Goal: Task Accomplishment & Management: Use online tool/utility

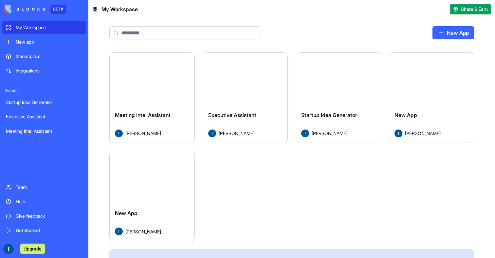
click at [161, 91] on div "Launch" at bounding box center [152, 79] width 85 height 53
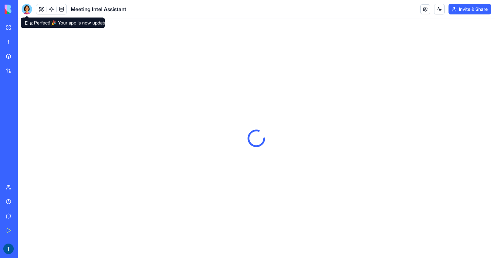
click at [29, 10] on div at bounding box center [27, 9] width 10 height 10
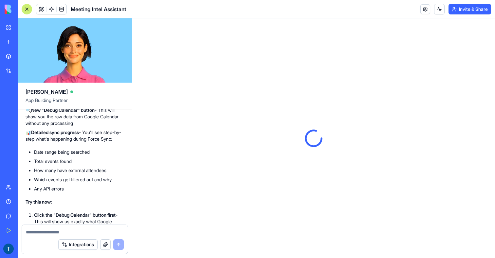
scroll to position [5409, 0]
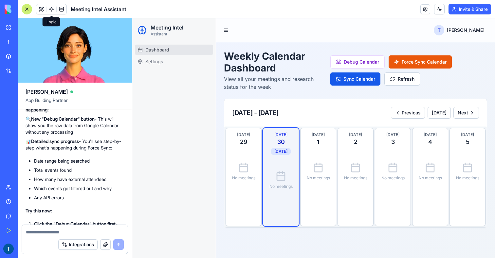
click at [53, 7] on link at bounding box center [51, 9] width 10 height 10
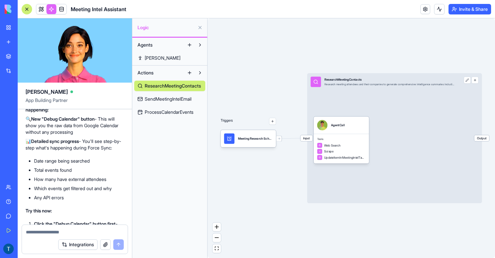
click at [182, 98] on span "SendMeetingIntelEmail" at bounding box center [168, 99] width 47 height 7
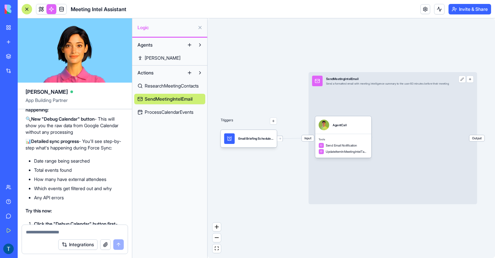
click at [176, 114] on span "ProcessCalendarEvents" at bounding box center [169, 112] width 49 height 7
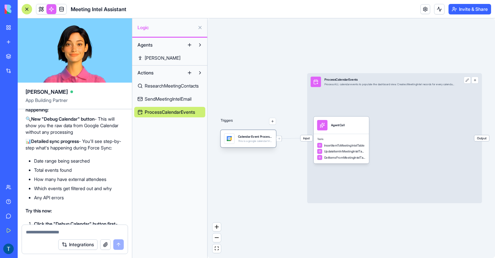
click at [230, 139] on div at bounding box center [229, 138] width 7 height 7
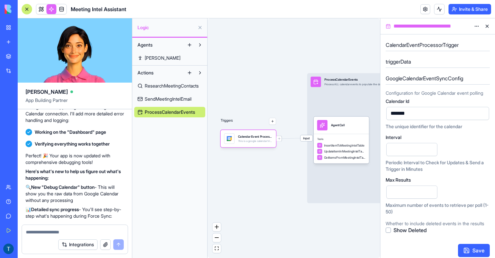
scroll to position [5252, 0]
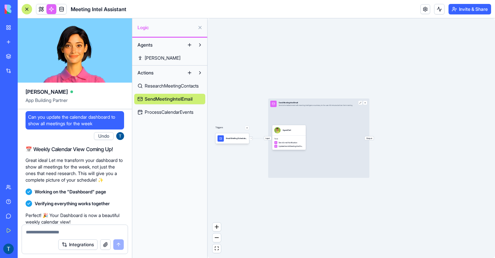
scroll to position [1063, 0]
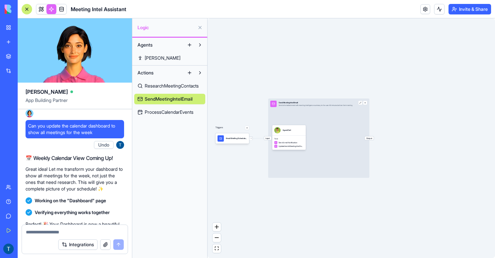
click at [155, 87] on span "ResearchMeetingContacts" at bounding box center [172, 85] width 54 height 7
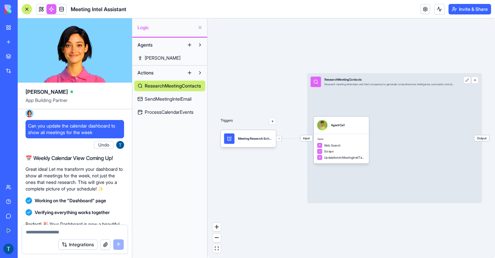
click at [154, 100] on span "SendMeetingIntelEmail" at bounding box center [168, 99] width 47 height 7
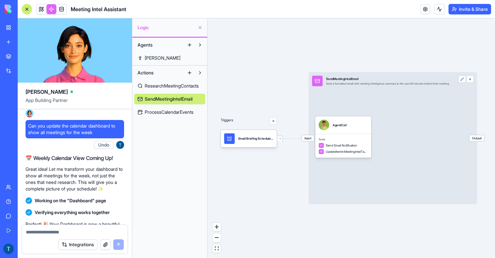
click at [156, 108] on link "ProcessCalendarEvents" at bounding box center [169, 112] width 71 height 10
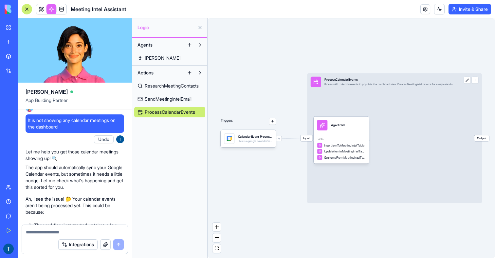
scroll to position [604, 0]
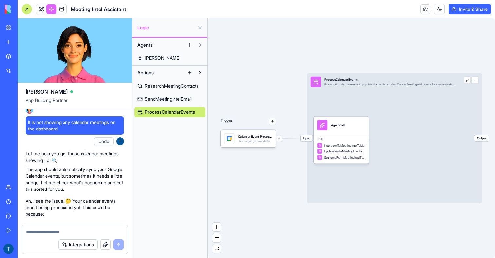
click at [178, 88] on span "ResearchMeetingContacts" at bounding box center [172, 85] width 54 height 7
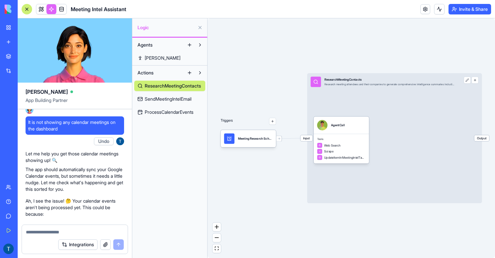
click at [176, 100] on span "SendMeetingIntelEmail" at bounding box center [168, 99] width 47 height 7
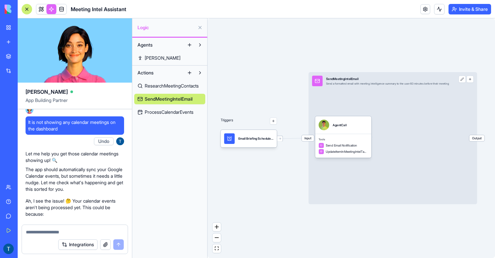
click at [165, 113] on span "ProcessCalendarEvents" at bounding box center [169, 112] width 49 height 7
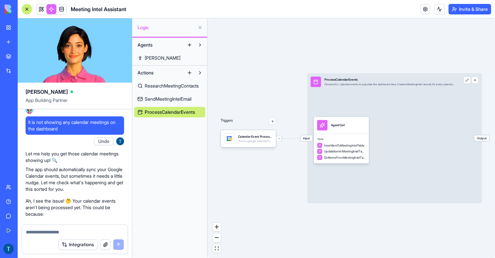
click at [246, 147] on div "Triggers Calendar Event ProcessorTrigger This is a google calendar trigger set …" at bounding box center [351, 137] width 287 height 239
click at [254, 141] on div "This is a google calendar trigger set" at bounding box center [255, 141] width 35 height 4
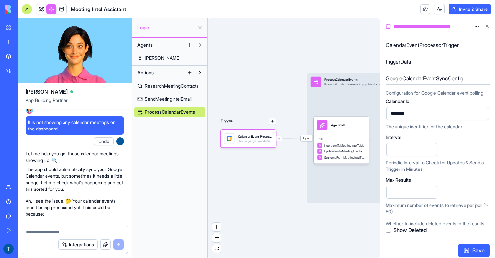
click at [247, 183] on div "Triggers Calendar Event ProcessorTrigger This is a google calendar trigger set …" at bounding box center [294, 137] width 173 height 239
click at [488, 25] on button at bounding box center [487, 26] width 10 height 10
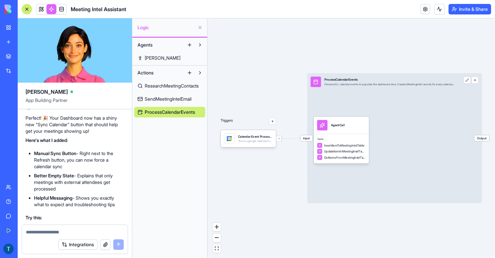
scroll to position [858, 0]
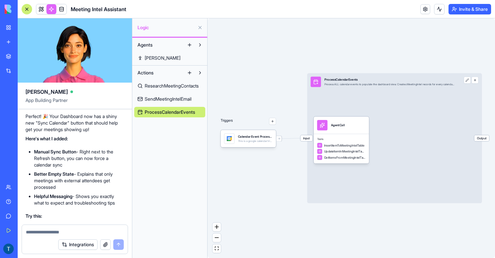
click at [43, 8] on link at bounding box center [41, 9] width 10 height 10
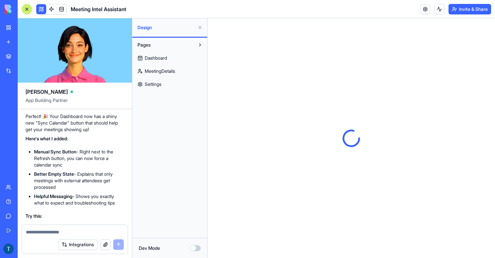
click at [166, 59] on span "Dashboard" at bounding box center [156, 58] width 22 height 7
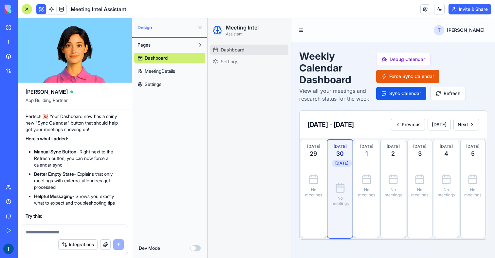
click at [198, 28] on button at bounding box center [200, 27] width 10 height 10
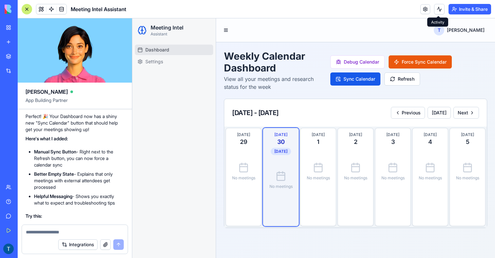
click at [436, 9] on button at bounding box center [439, 9] width 10 height 10
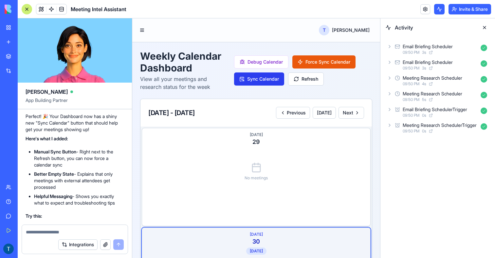
click at [259, 80] on button "Sync Calendar" at bounding box center [259, 78] width 50 height 13
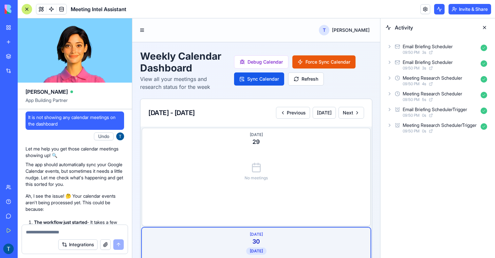
scroll to position [610, 0]
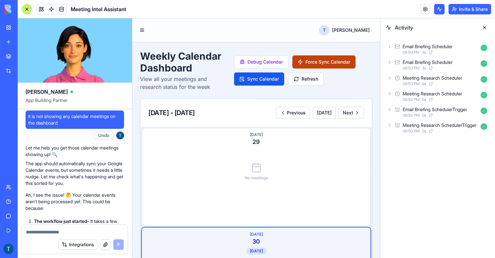
click at [311, 61] on button "Force Sync Calendar" at bounding box center [323, 61] width 63 height 13
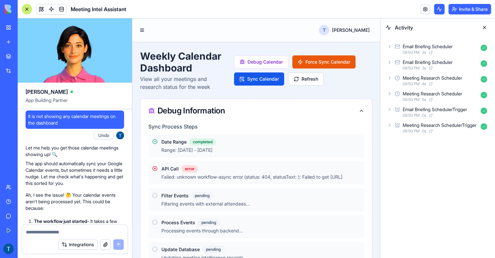
click at [188, 81] on p "View all your meetings and research status for the week" at bounding box center [184, 83] width 89 height 16
click at [427, 8] on link at bounding box center [425, 9] width 10 height 10
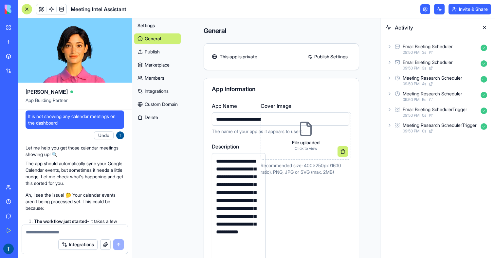
click at [157, 92] on link "Integrations" at bounding box center [157, 91] width 46 height 10
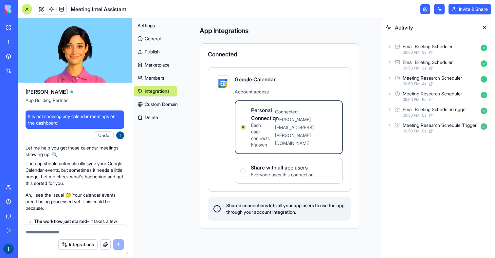
click at [43, 9] on link at bounding box center [41, 9] width 10 height 10
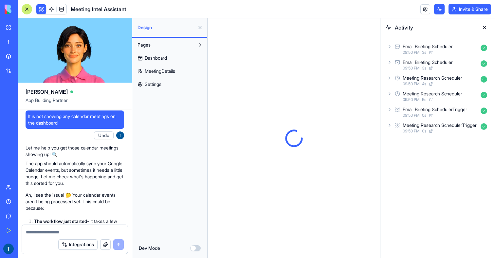
click at [164, 62] on link "Dashboard" at bounding box center [169, 58] width 71 height 10
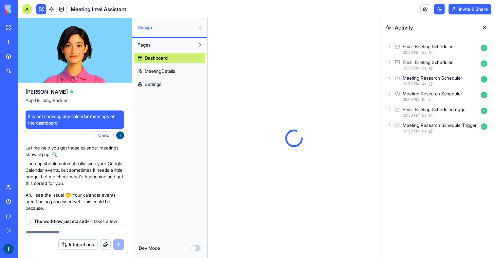
click at [201, 29] on button at bounding box center [200, 27] width 10 height 10
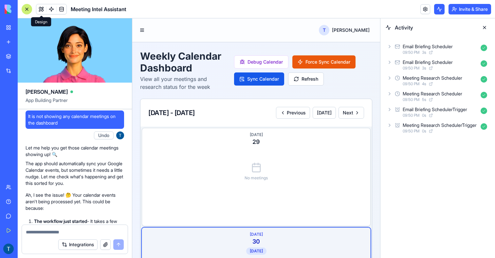
click at [485, 26] on button at bounding box center [484, 27] width 10 height 10
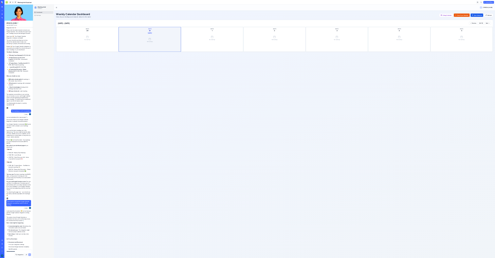
scroll to position [1868, 0]
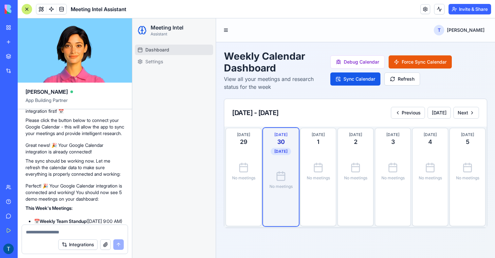
click at [218, 132] on div "Weekly Calendar Dashboard View all your meetings and research status for the we…" at bounding box center [355, 138] width 279 height 193
click at [53, 6] on link at bounding box center [51, 9] width 10 height 10
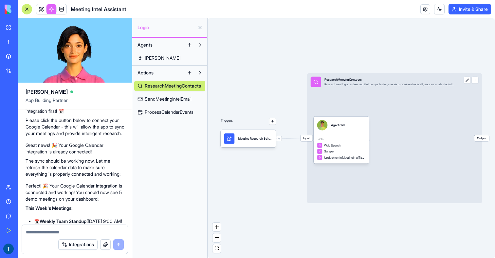
click at [180, 112] on span "ProcessCalendarEvents" at bounding box center [169, 112] width 49 height 7
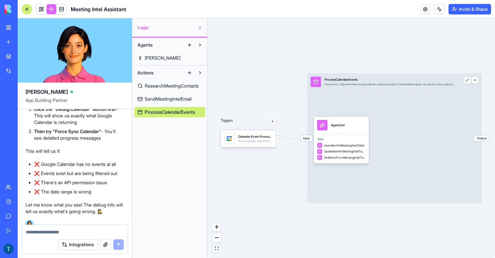
scroll to position [5694, 0]
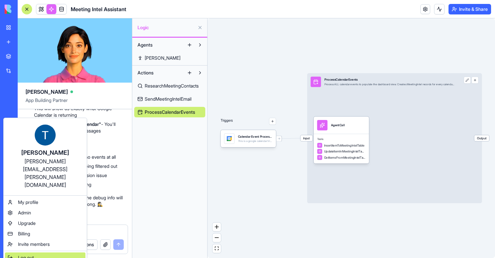
click at [29, 254] on span "Log out" at bounding box center [26, 257] width 16 height 7
